Goal: Navigation & Orientation: Find specific page/section

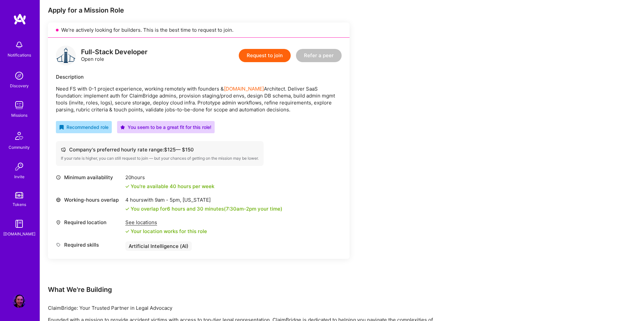
scroll to position [132, 0]
click at [21, 45] on img at bounding box center [19, 44] width 13 height 13
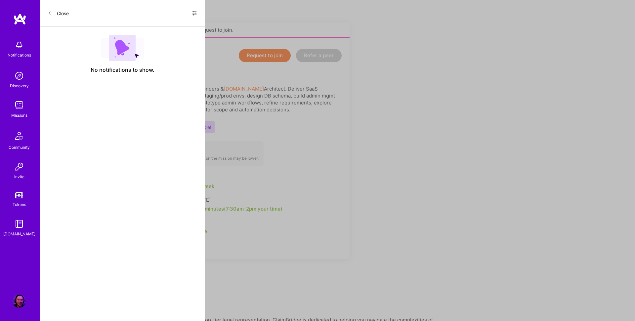
click at [64, 12] on button "Close" at bounding box center [58, 13] width 21 height 11
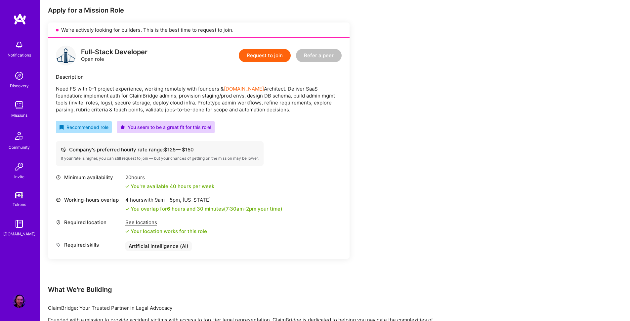
click at [18, 105] on img at bounding box center [19, 105] width 13 height 13
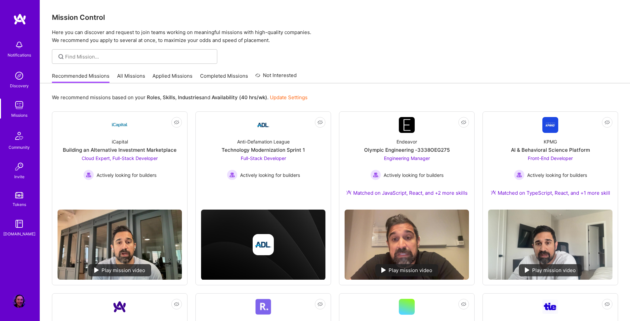
click at [175, 74] on link "Applied Missions" at bounding box center [173, 77] width 40 height 11
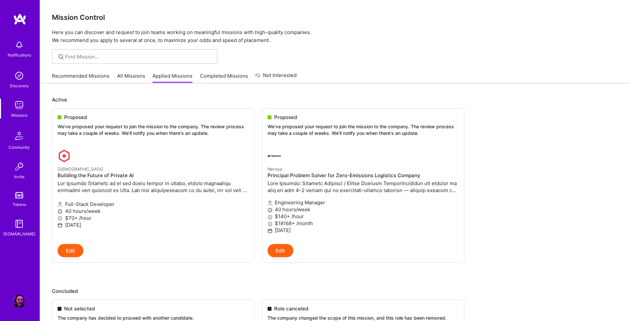
click at [78, 74] on link "Recommended Missions" at bounding box center [81, 77] width 58 height 11
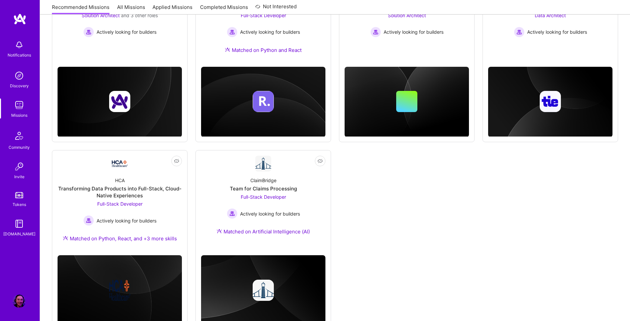
scroll to position [351, 0]
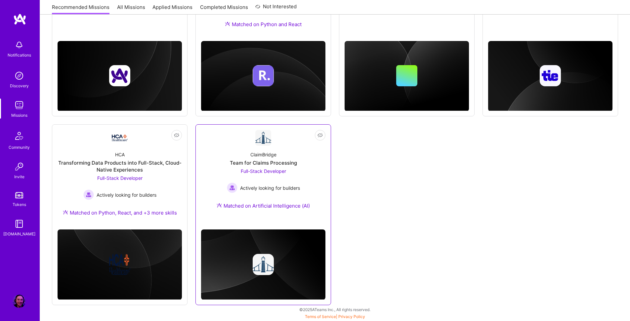
click at [214, 168] on div "ClaimBridge Team for Claims Processing Full-Stack Developer Actively looking fo…" at bounding box center [263, 181] width 124 height 71
